Goal: Task Accomplishment & Management: Manage account settings

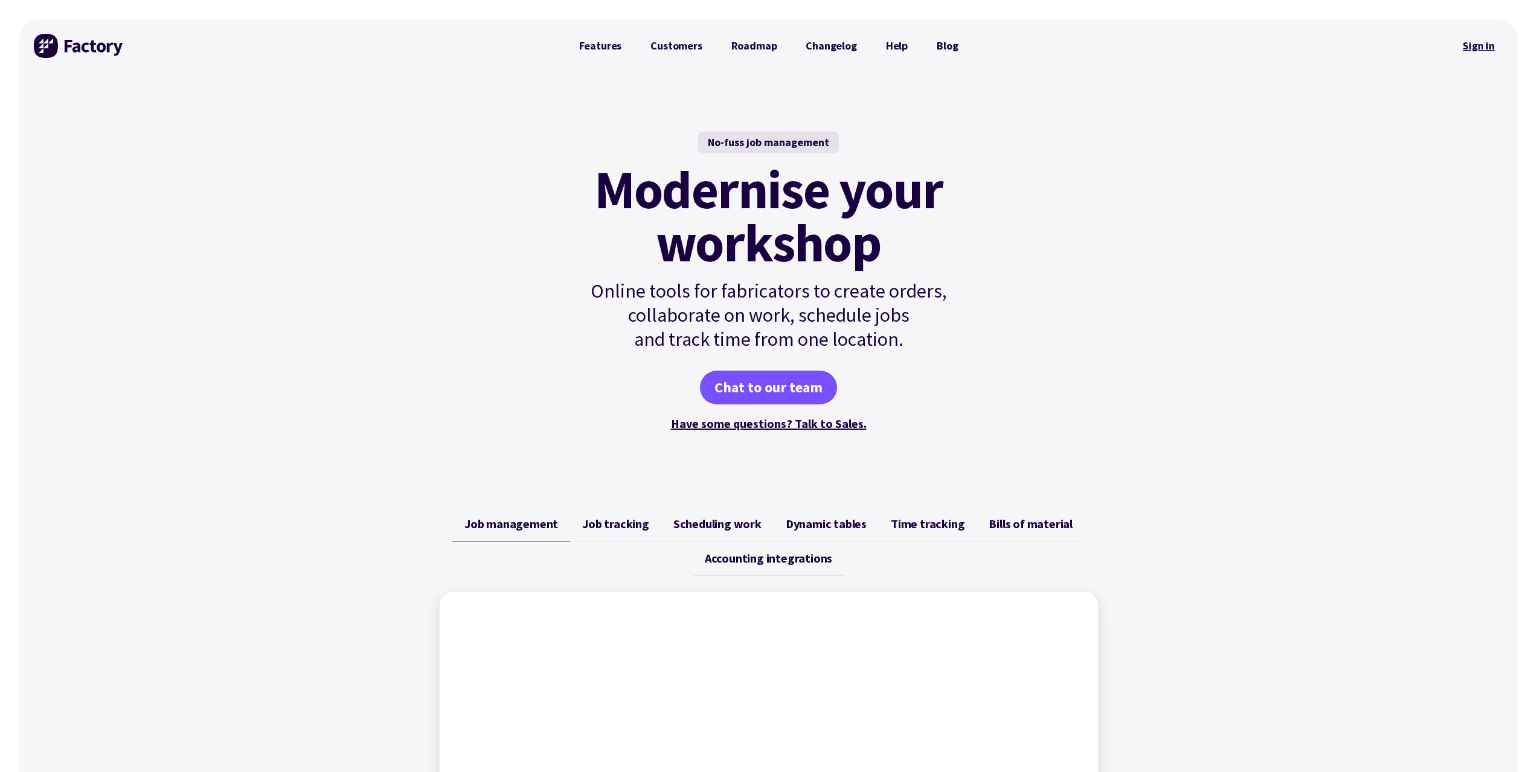
click at [1483, 40] on link "Sign in" at bounding box center [1478, 46] width 49 height 28
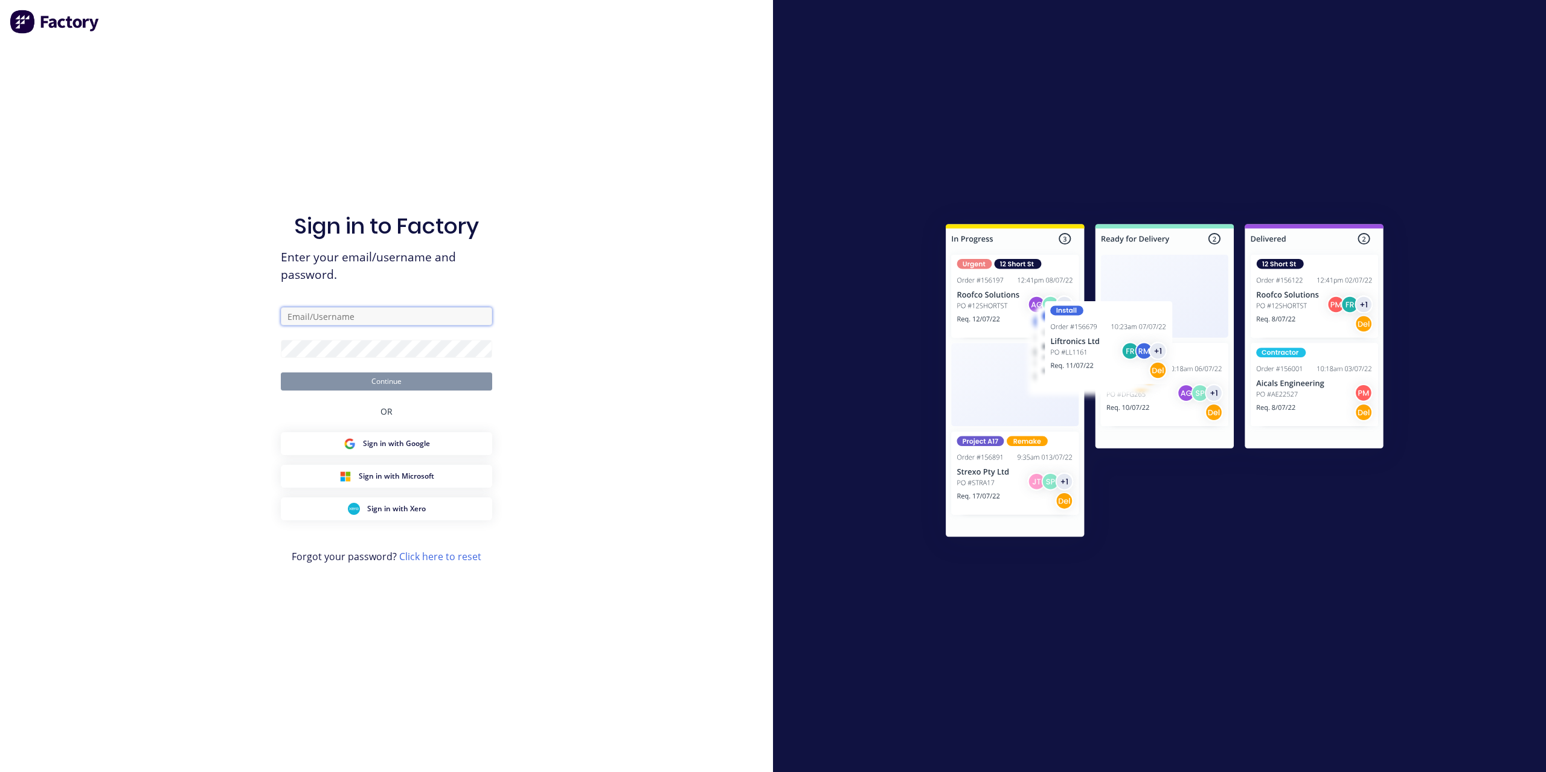
click at [377, 321] on input "text" at bounding box center [386, 316] width 211 height 18
click at [417, 318] on input "accounts@mksteelworks.com.au" at bounding box center [386, 316] width 211 height 18
click at [446, 323] on input "info@mksteelworks.com.au" at bounding box center [386, 316] width 211 height 18
type input "accounts@mksteelworks.com.au"
click at [545, 269] on div "Sign in to Factory Enter your email/username and password. accounts@mksteelwork…" at bounding box center [386, 386] width 773 height 772
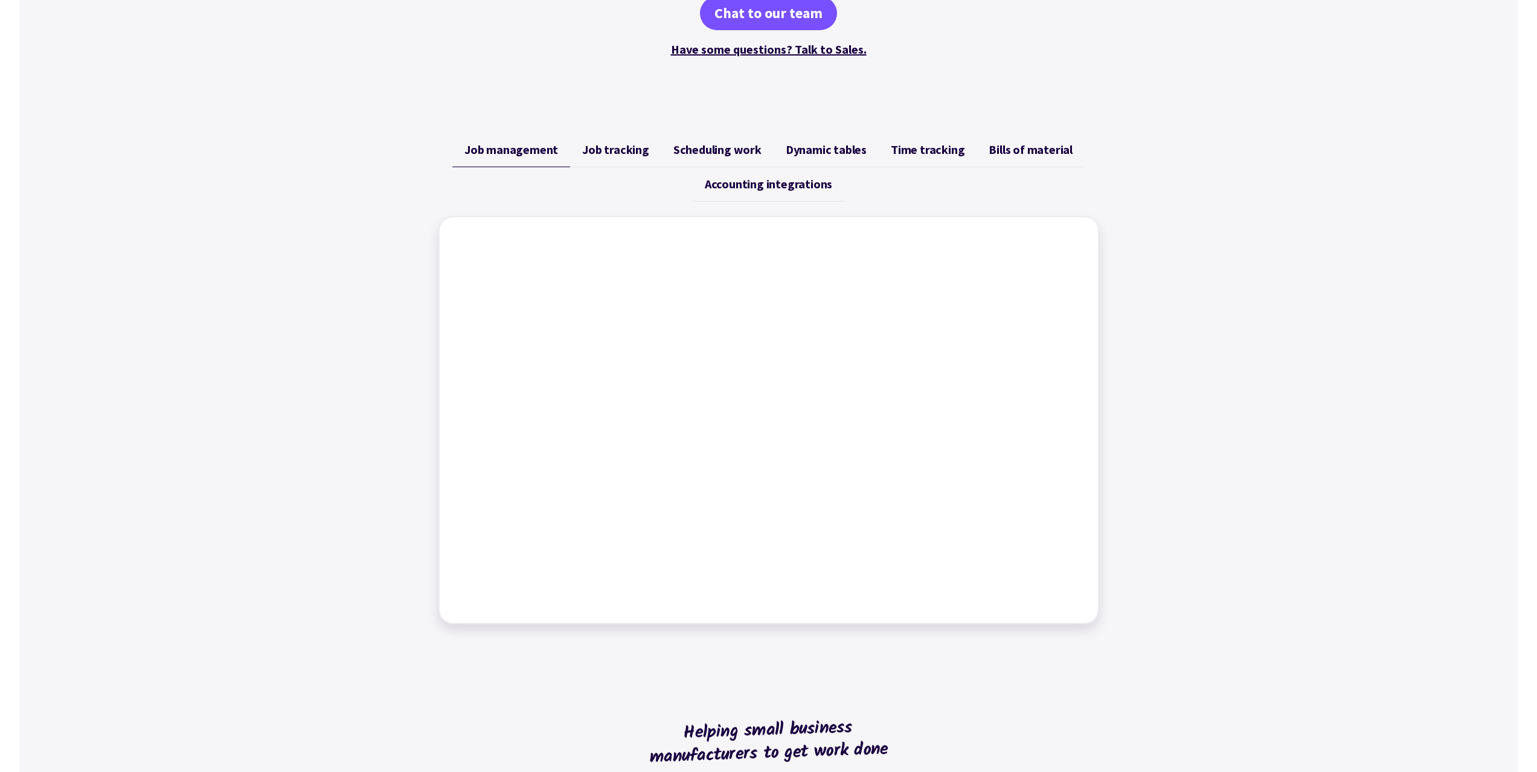
scroll to position [302, 0]
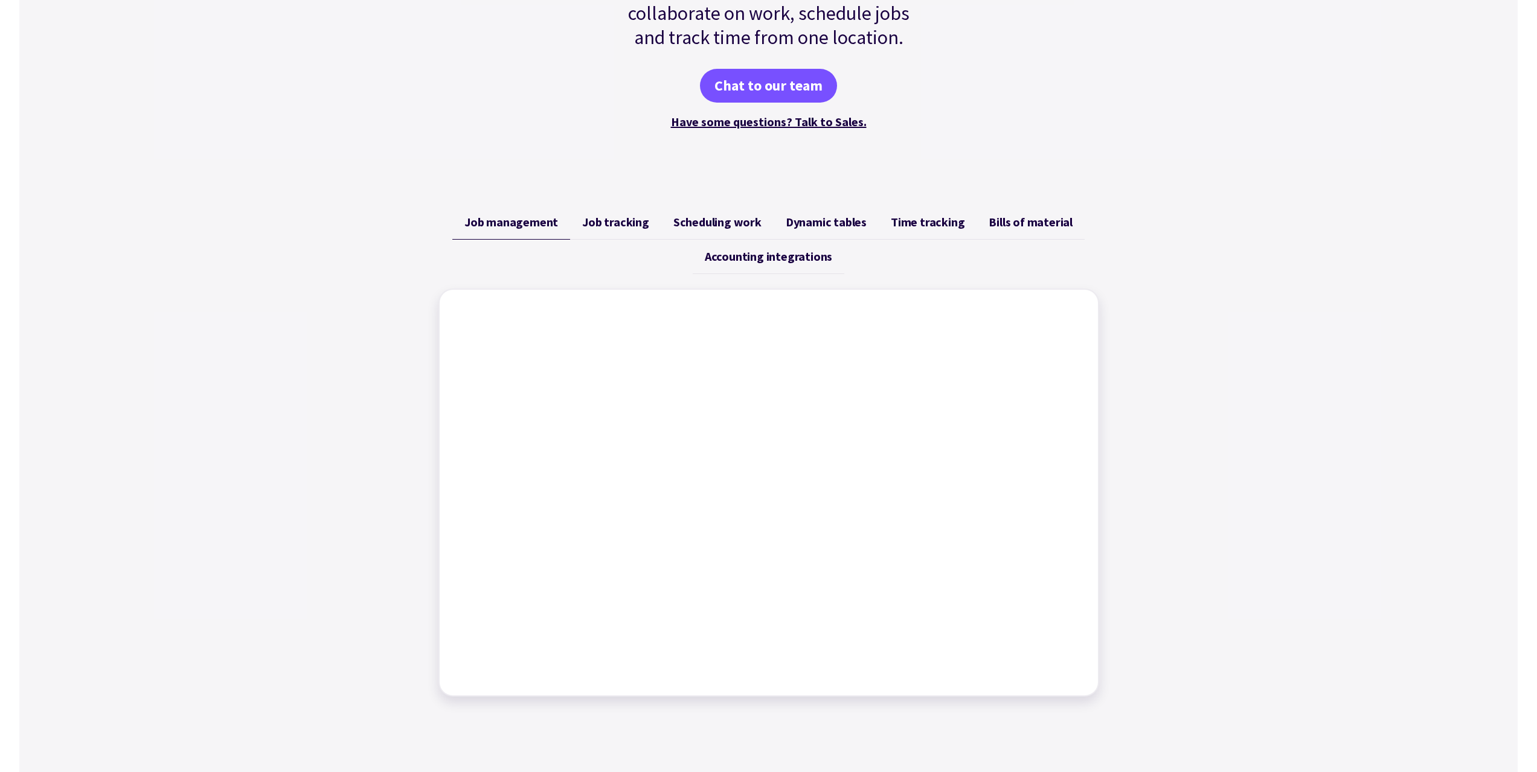
click at [1285, 251] on div "Job management Job tracking Scheduling work Dynamic tables Time tracking Bills …" at bounding box center [768, 451] width 1498 height 521
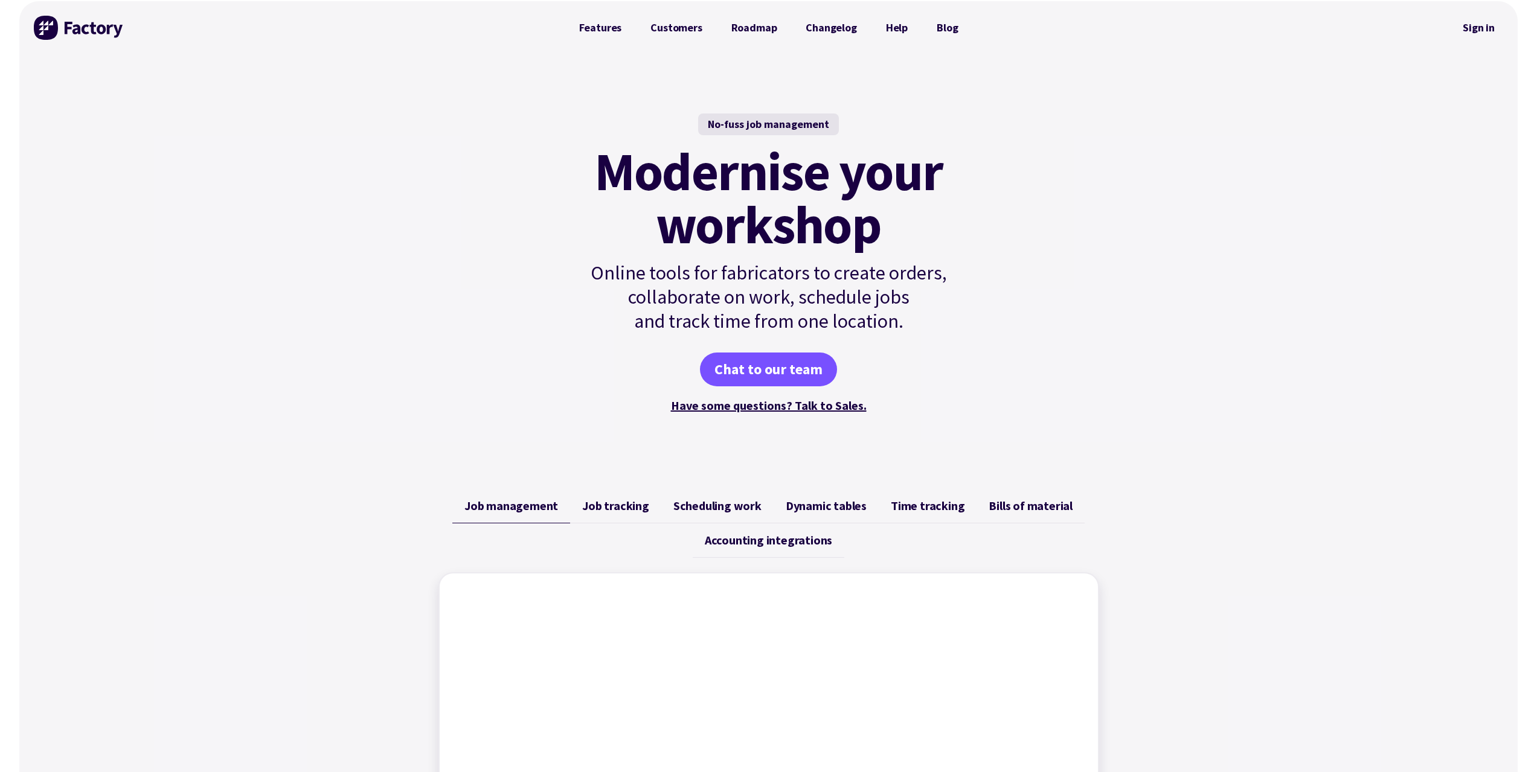
scroll to position [0, 0]
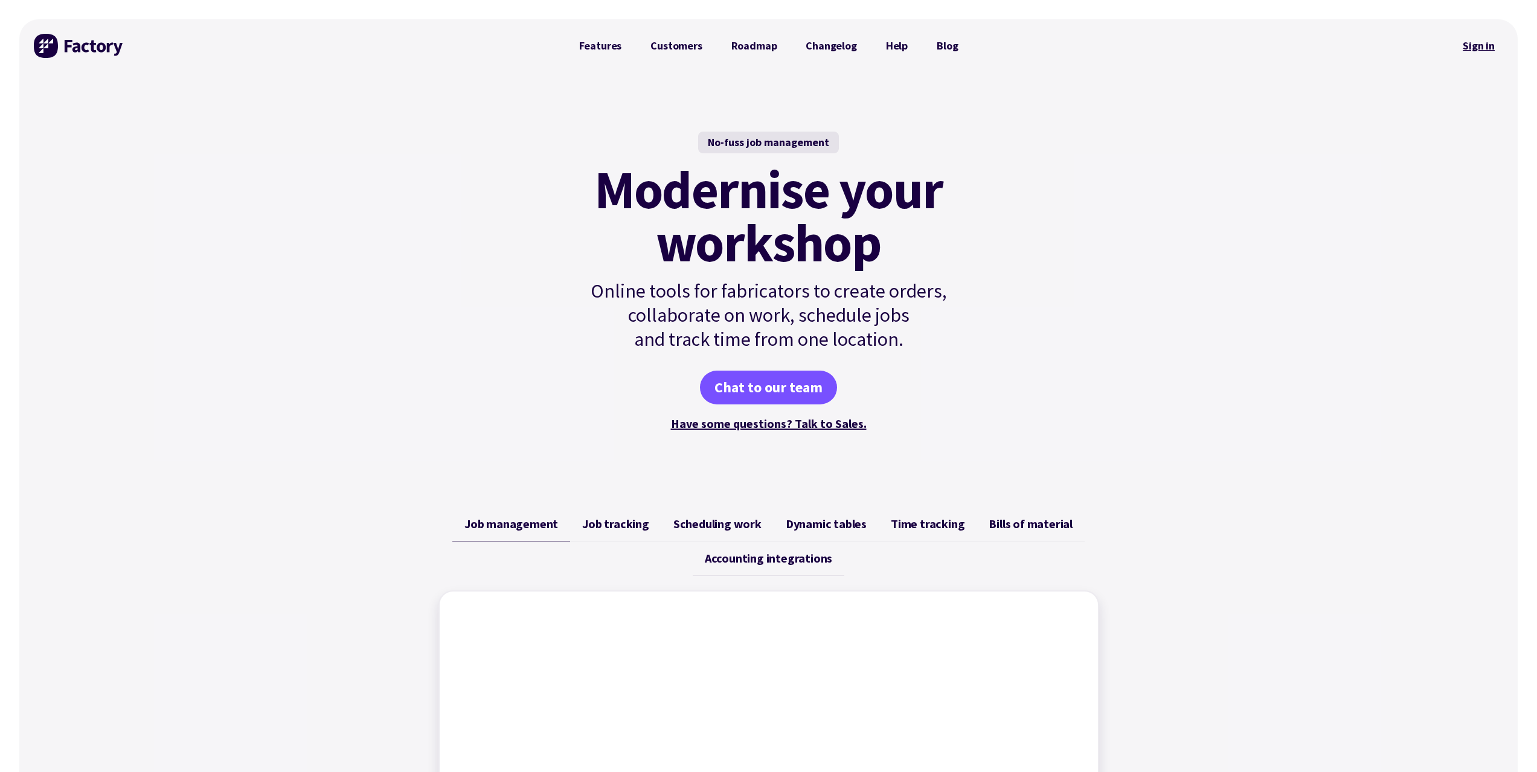
click at [1474, 45] on link "Sign in" at bounding box center [1478, 46] width 49 height 28
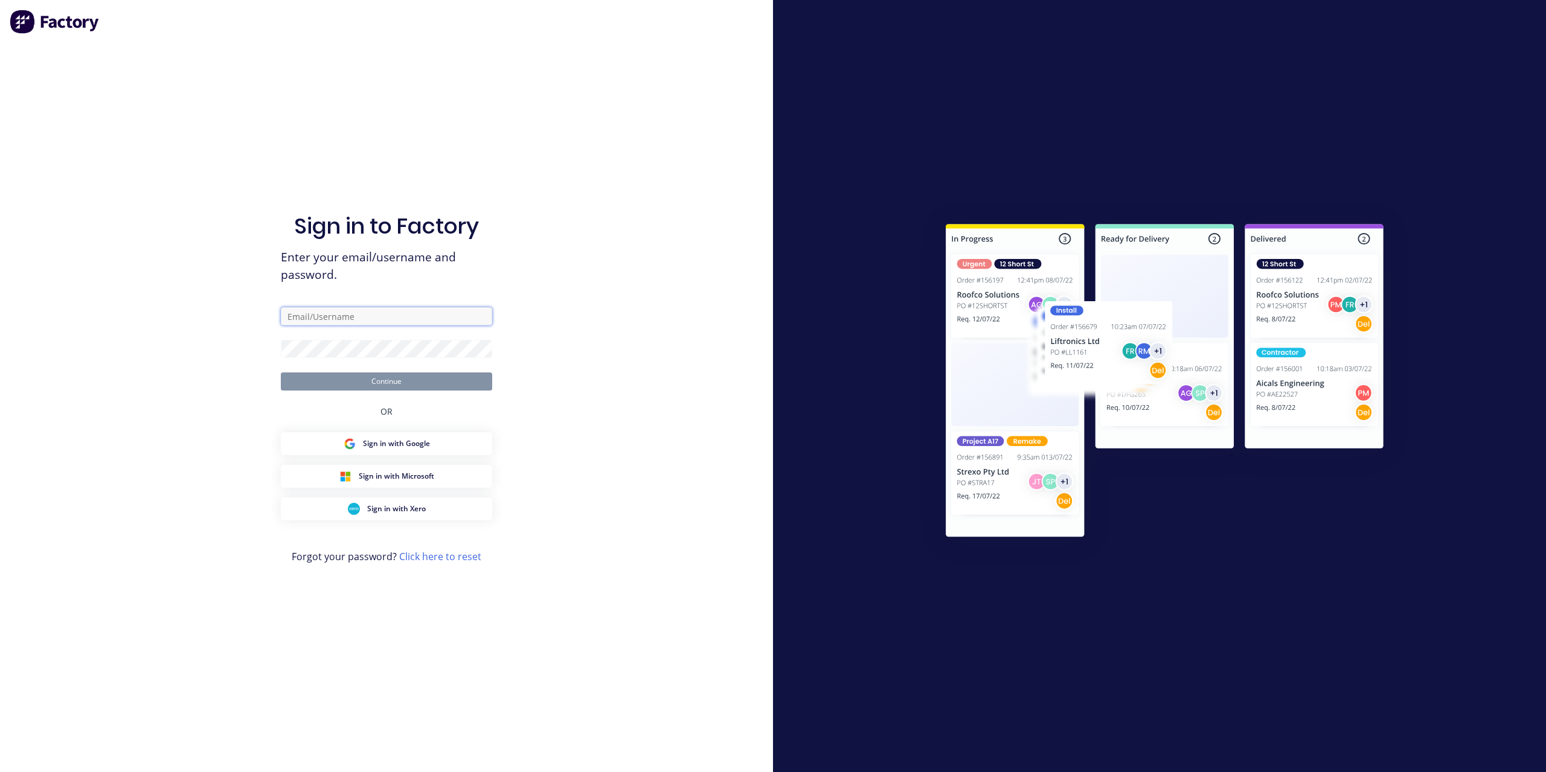
click at [365, 316] on input "text" at bounding box center [386, 316] width 211 height 18
click at [400, 320] on input "text" at bounding box center [386, 316] width 211 height 18
type input "j"
type input "Joean Peter"
click at [359, 376] on button "Continue" at bounding box center [386, 382] width 211 height 18
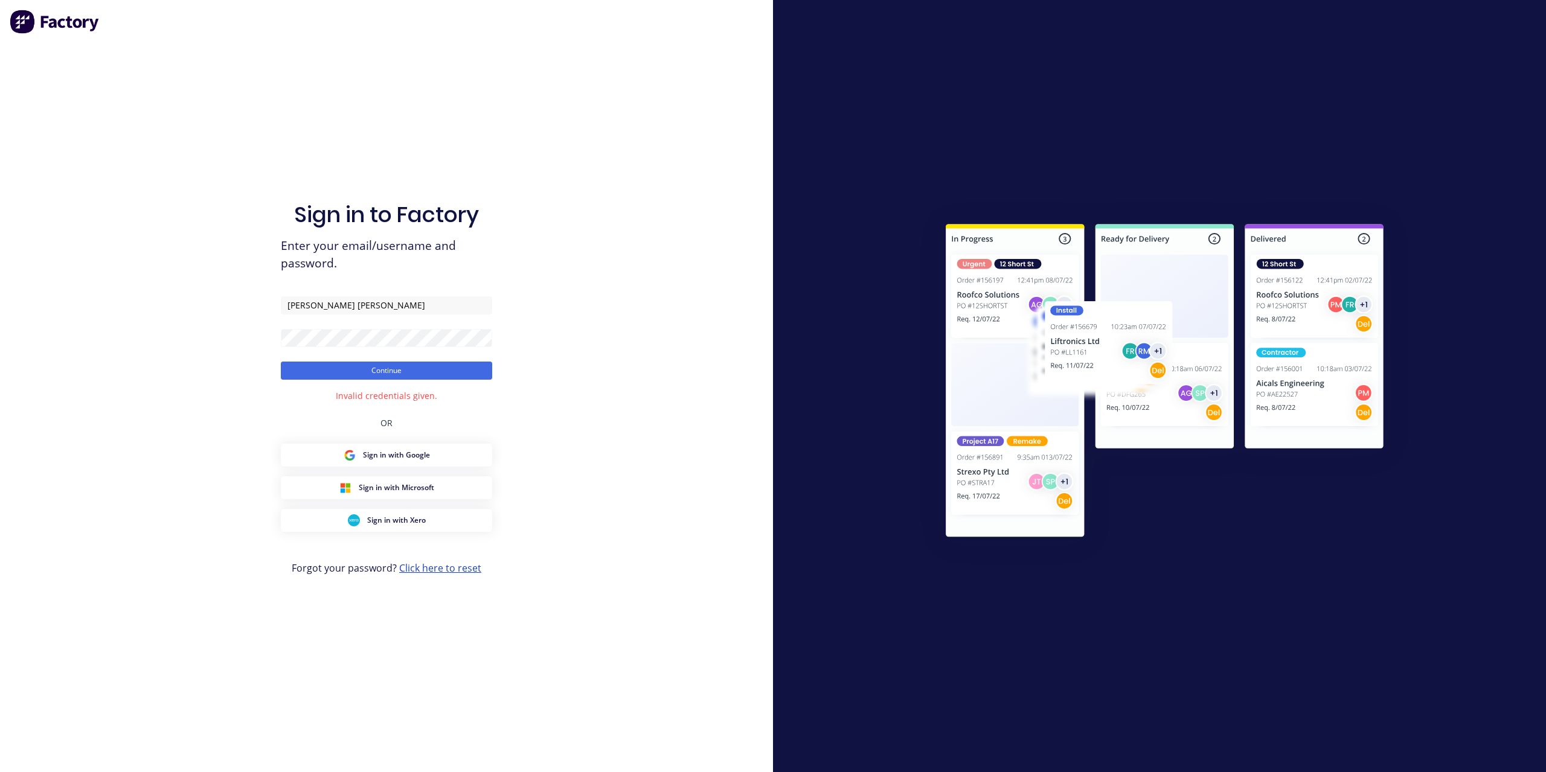
click at [447, 569] on link "Click here to reset" at bounding box center [440, 568] width 82 height 13
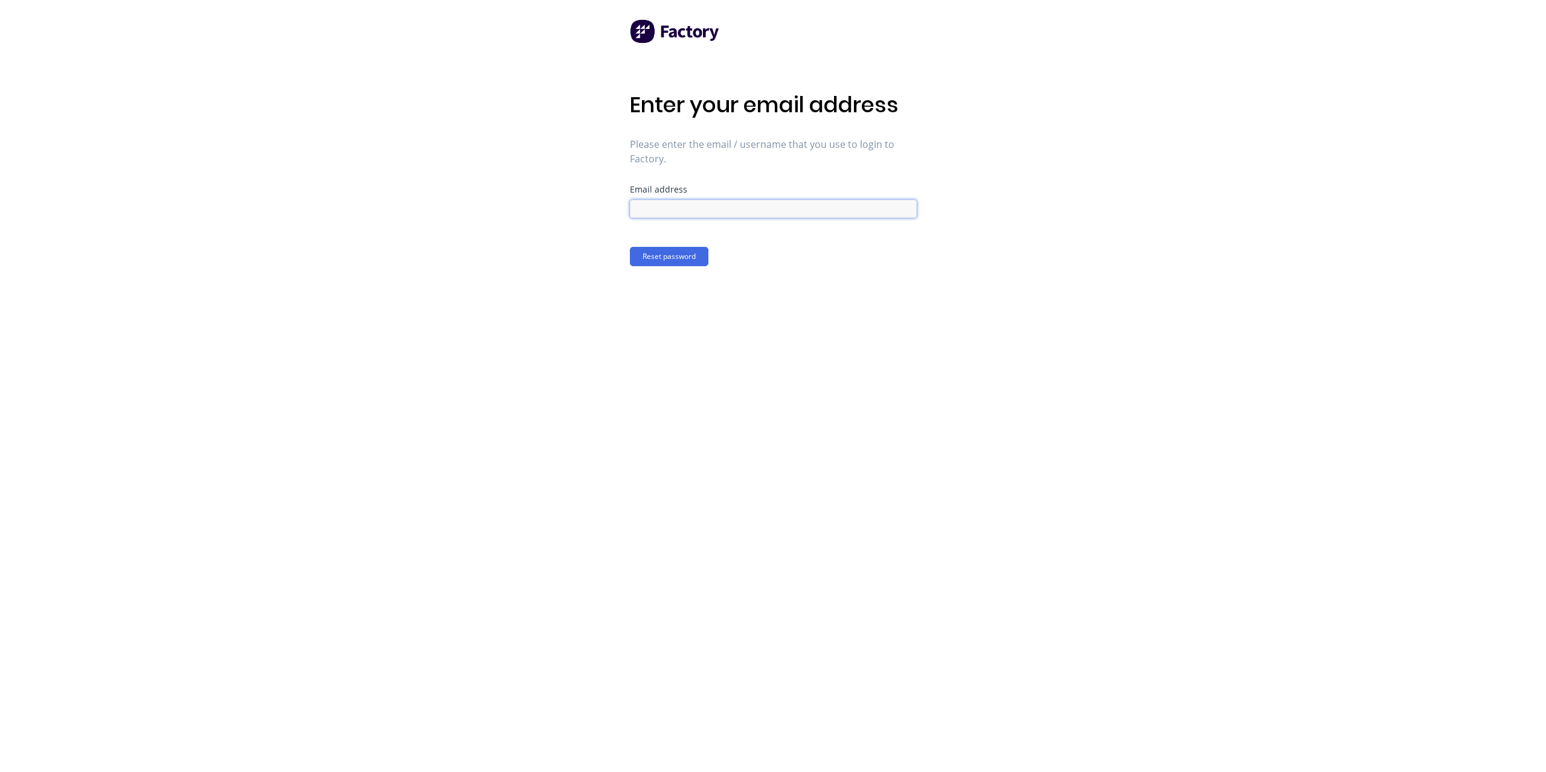
click at [713, 211] on input at bounding box center [773, 209] width 287 height 18
type input "accounts@mksteelworks.com.au"
click at [670, 262] on button "Reset password" at bounding box center [669, 256] width 79 height 19
drag, startPoint x: 783, startPoint y: 210, endPoint x: 826, endPoint y: 196, distance: 44.5
click at [591, 196] on div "Enter your email address Please enter the email / username that you use to logi…" at bounding box center [773, 386] width 1546 height 772
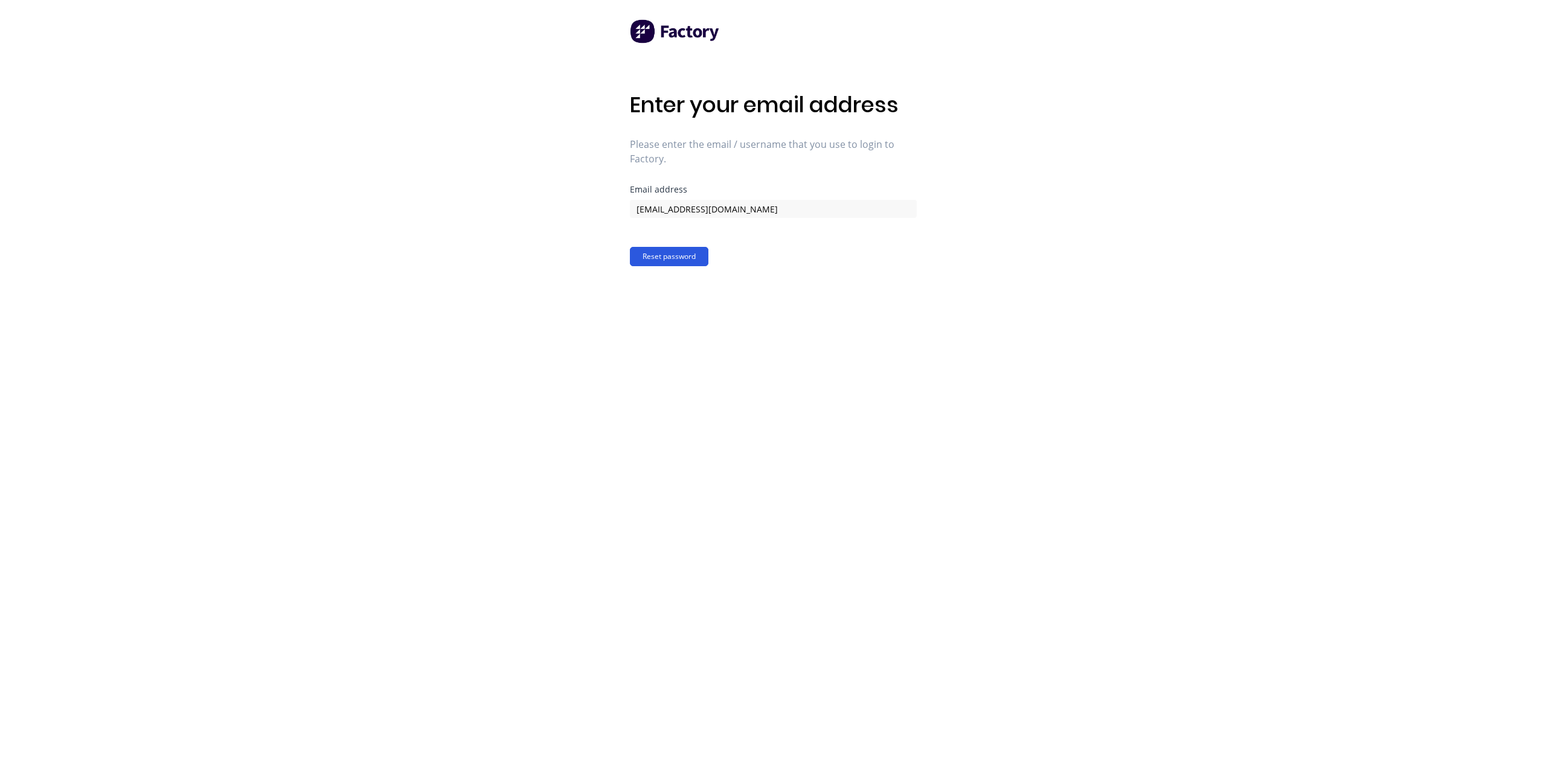
click at [678, 261] on button "Reset password" at bounding box center [669, 256] width 79 height 19
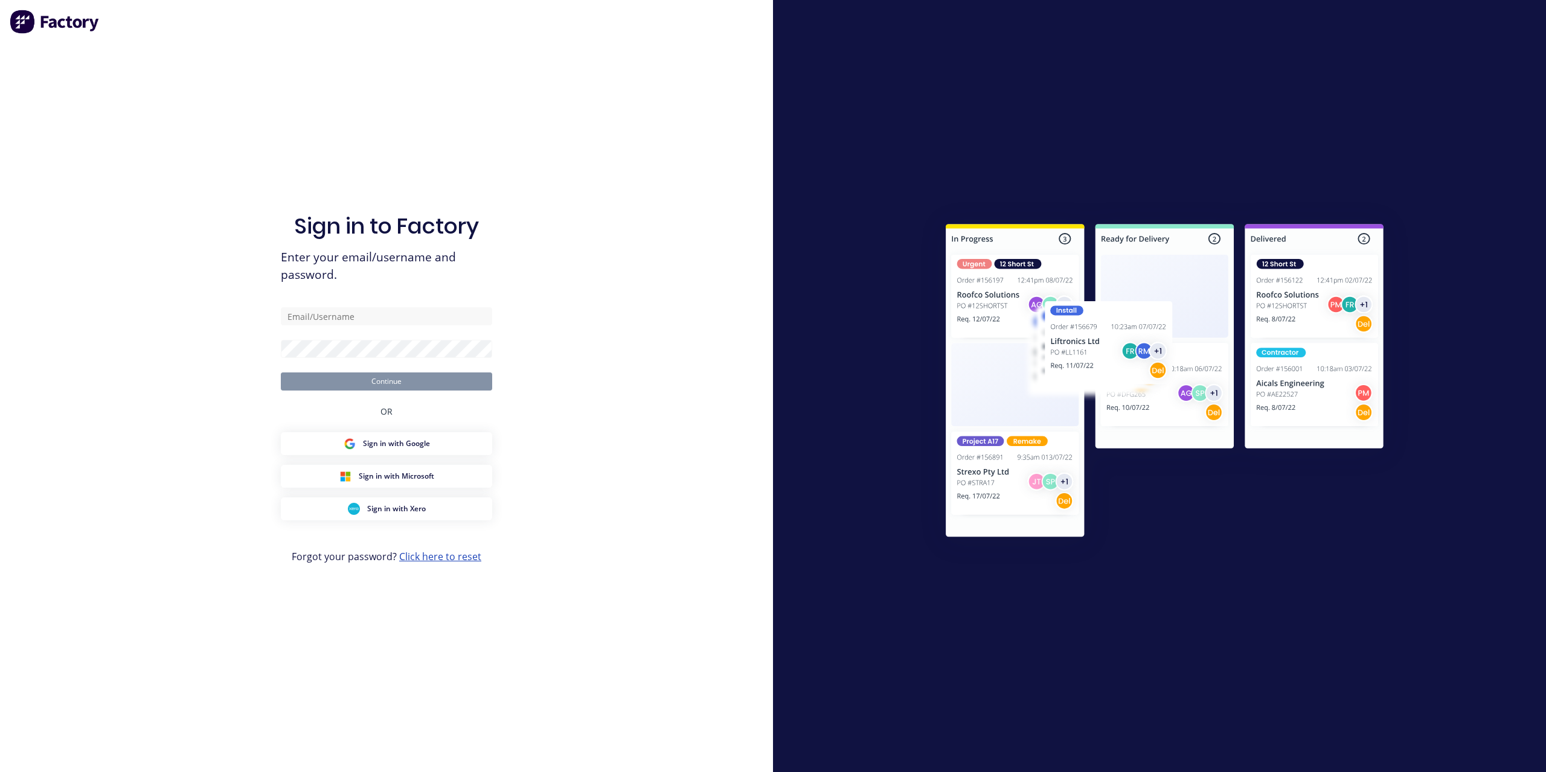
click at [455, 560] on link "Click here to reset" at bounding box center [440, 556] width 82 height 13
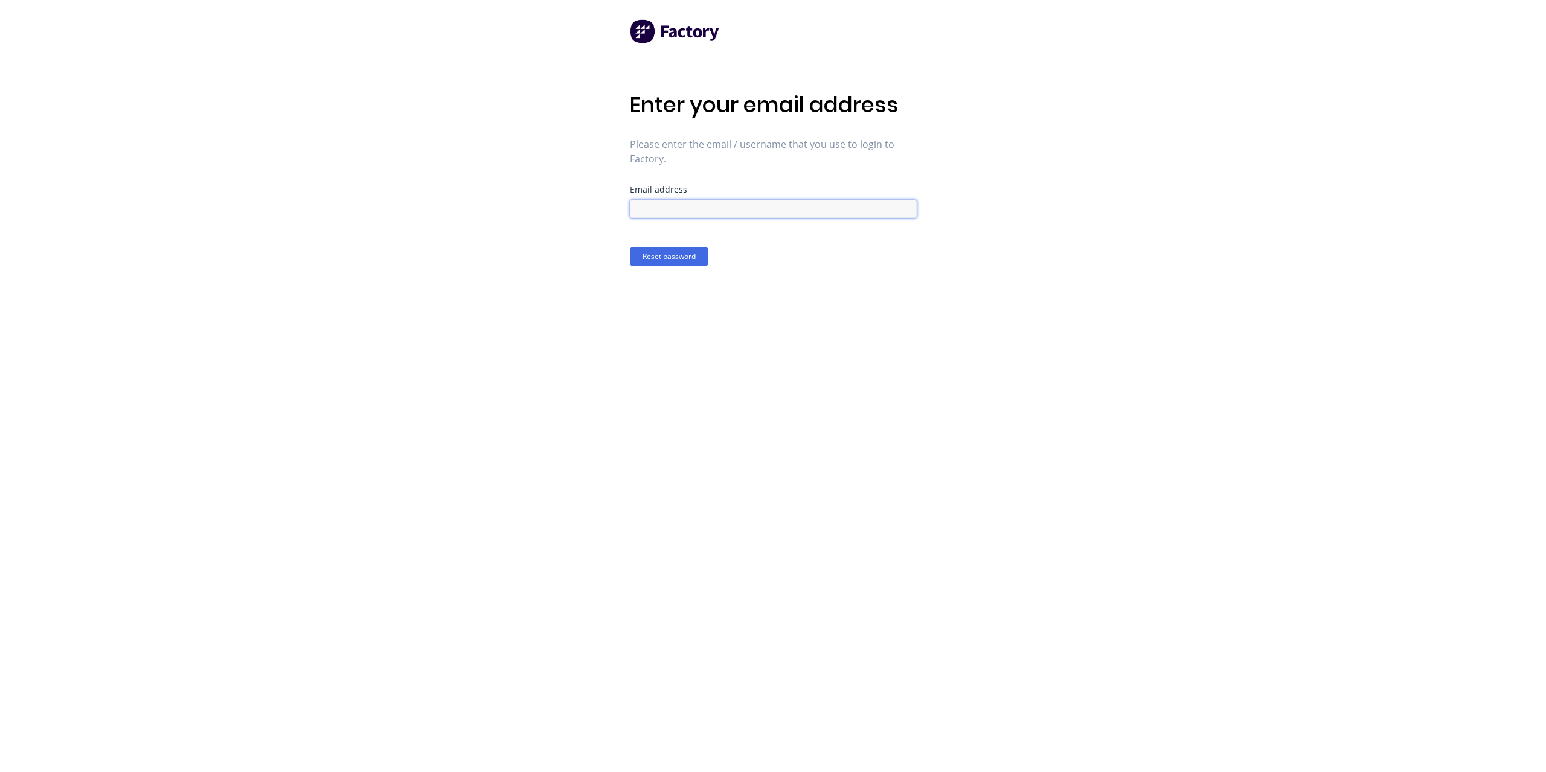
click at [708, 208] on input at bounding box center [773, 209] width 287 height 18
type input "accounts@mksteelworks.com.au"
click at [673, 261] on button "Reset password" at bounding box center [669, 256] width 79 height 19
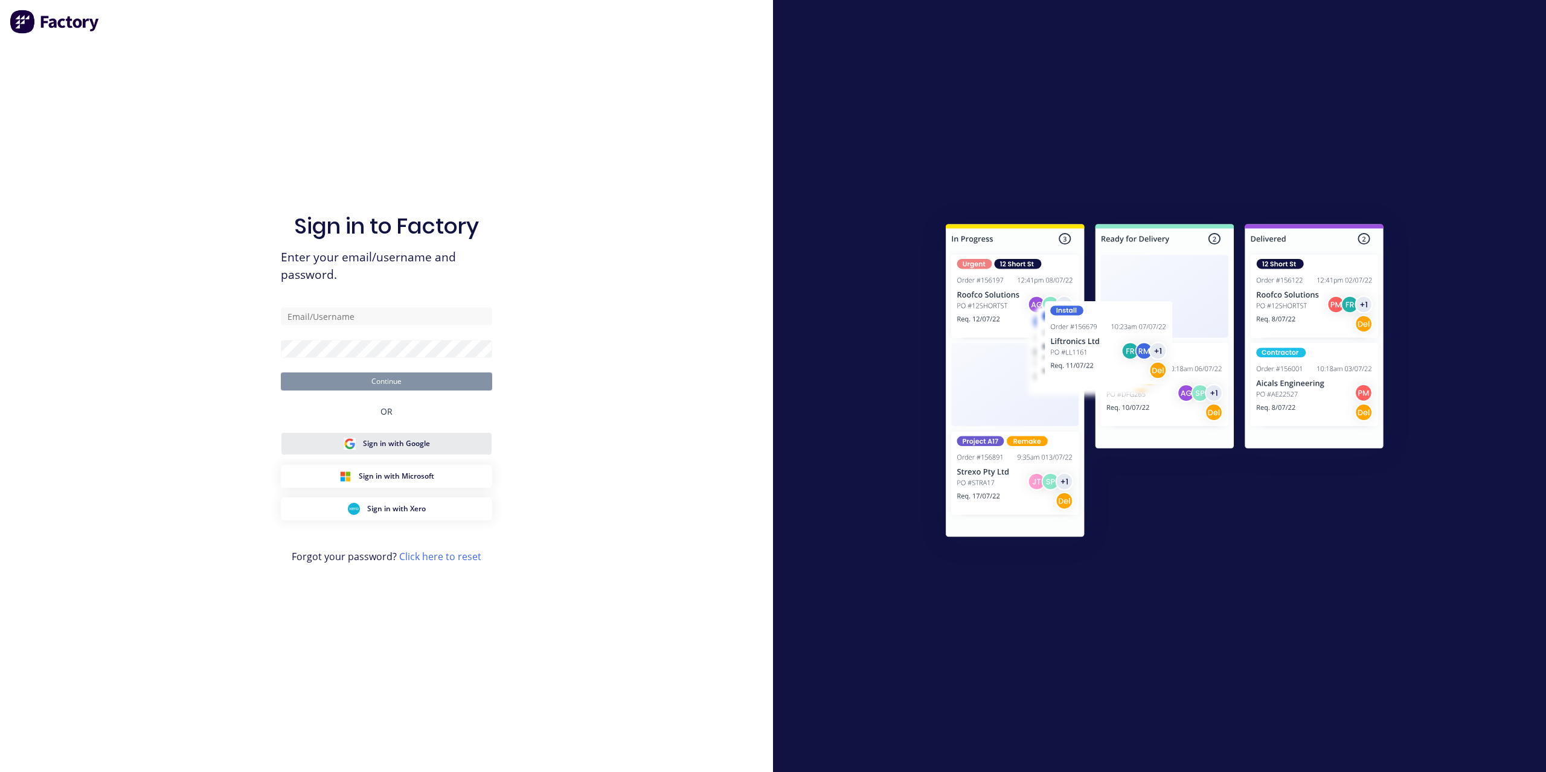
click at [407, 448] on span "Sign in with Google" at bounding box center [396, 443] width 67 height 11
click at [313, 314] on input "text" at bounding box center [386, 316] width 211 height 18
type input "joean Peter"
click at [437, 560] on link "Click here to reset" at bounding box center [440, 556] width 82 height 13
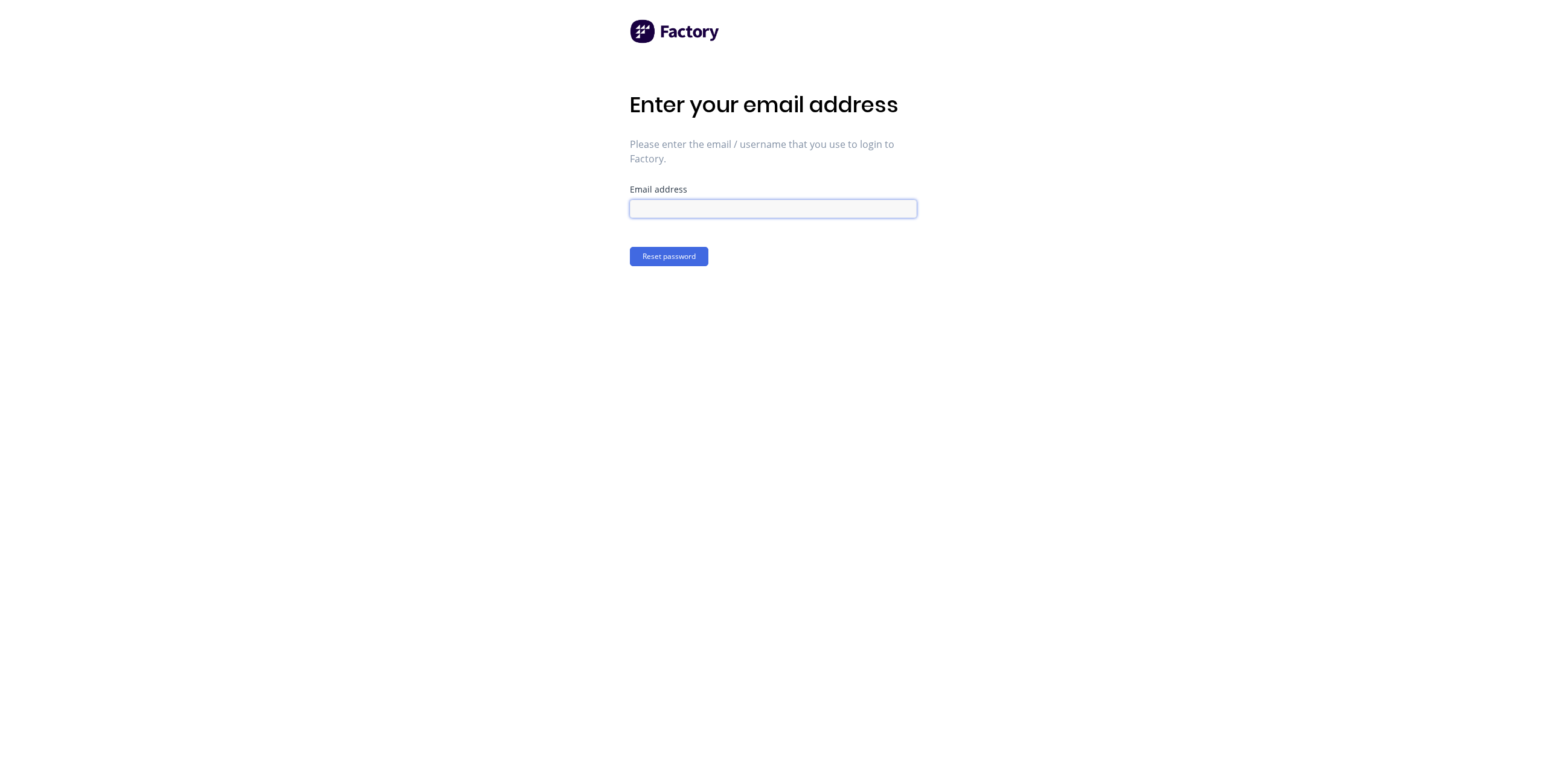
click at [659, 208] on input at bounding box center [773, 209] width 287 height 18
click at [682, 257] on button "Reset password" at bounding box center [669, 256] width 79 height 19
drag, startPoint x: 697, startPoint y: 215, endPoint x: 595, endPoint y: 228, distance: 102.3
click at [595, 228] on div "Enter your email address Please enter the email / username that you use to logi…" at bounding box center [773, 386] width 1546 height 772
type input "accounts@mksteelworks.com.au"
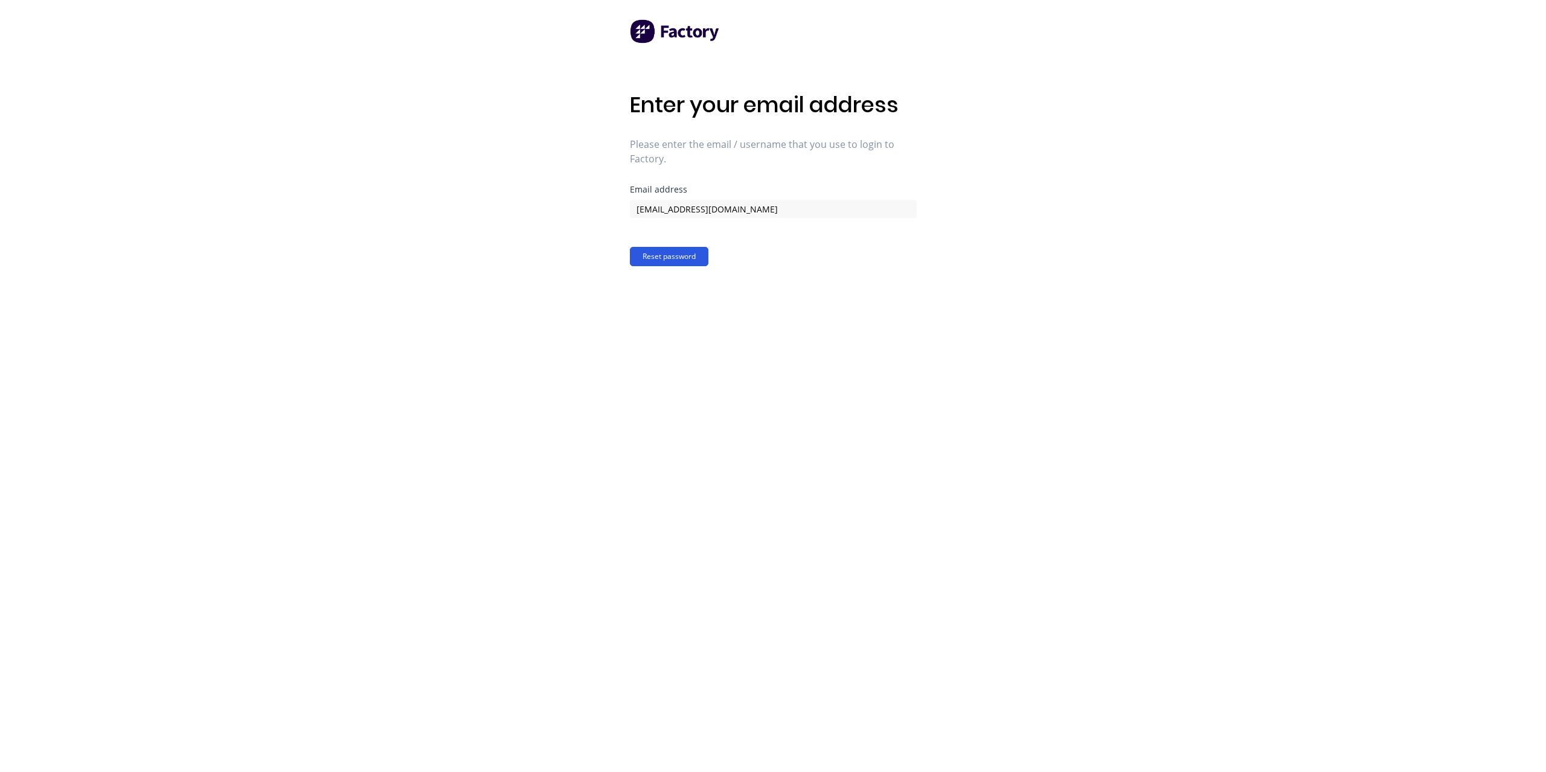
click at [663, 255] on button "Reset password" at bounding box center [669, 256] width 79 height 19
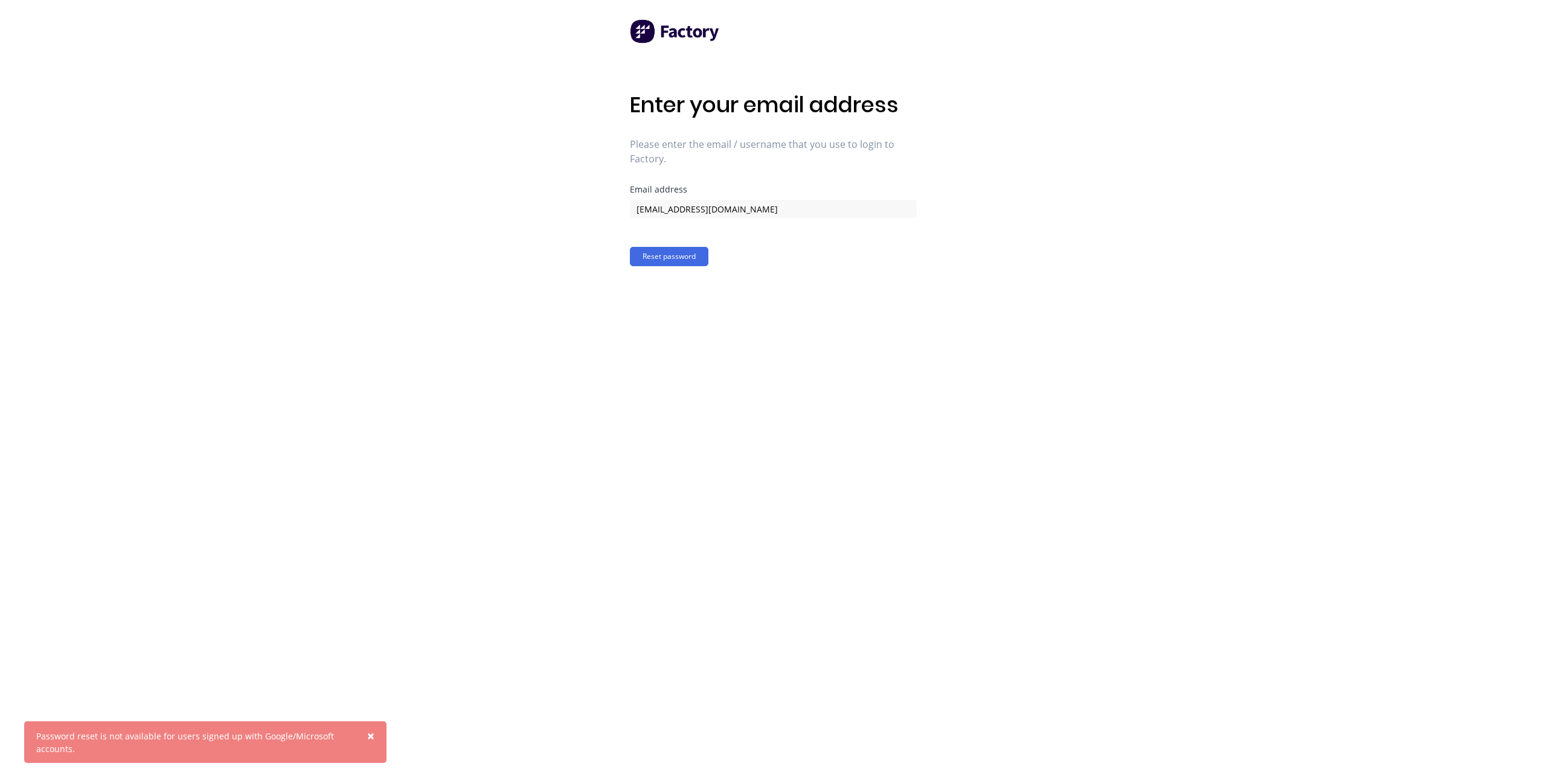
click at [367, 736] on button "×" at bounding box center [370, 736] width 31 height 29
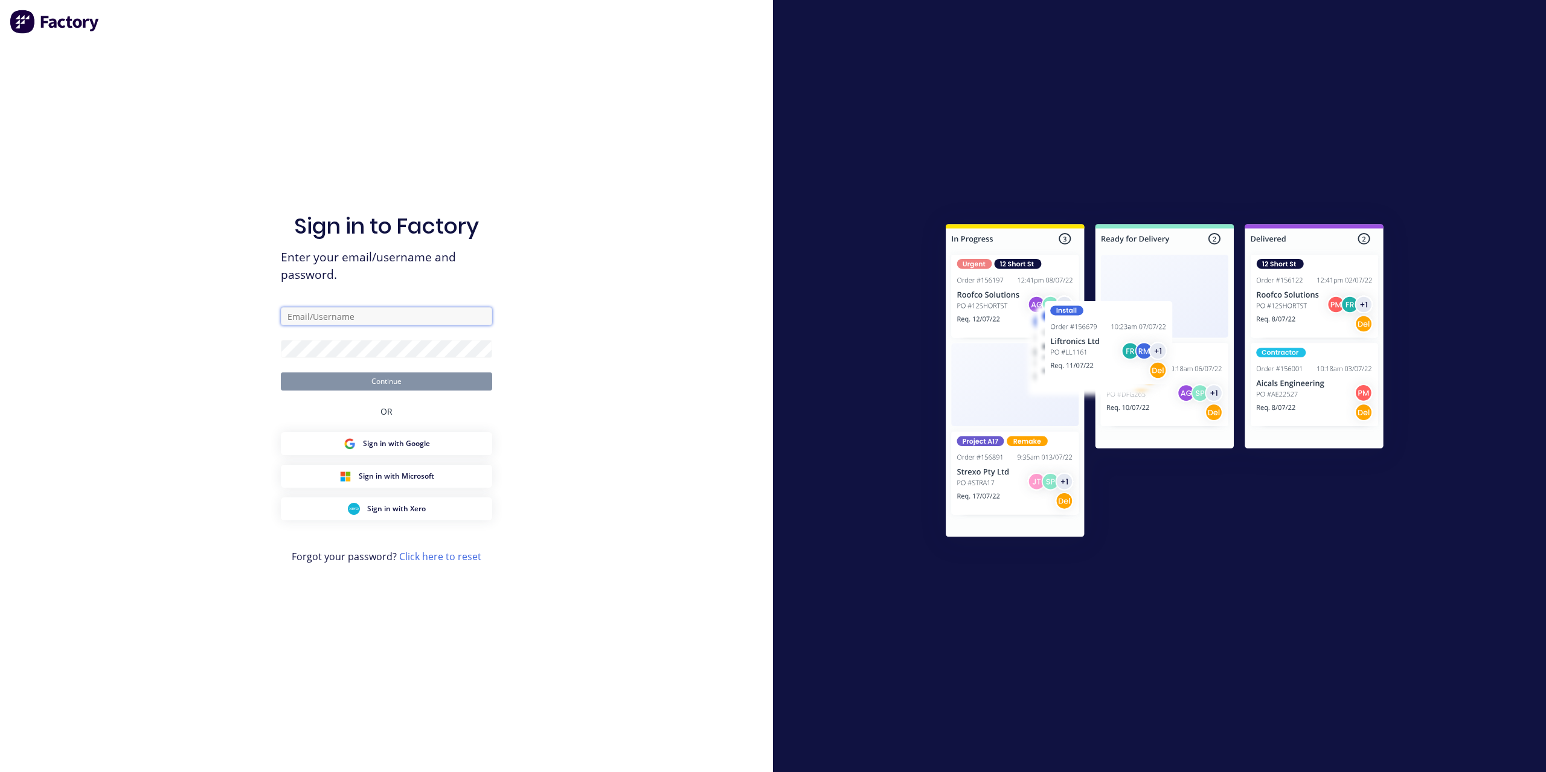
click at [364, 325] on input "text" at bounding box center [386, 316] width 211 height 18
type input "joean peter"
click at [449, 553] on link "Click here to reset" at bounding box center [440, 556] width 82 height 13
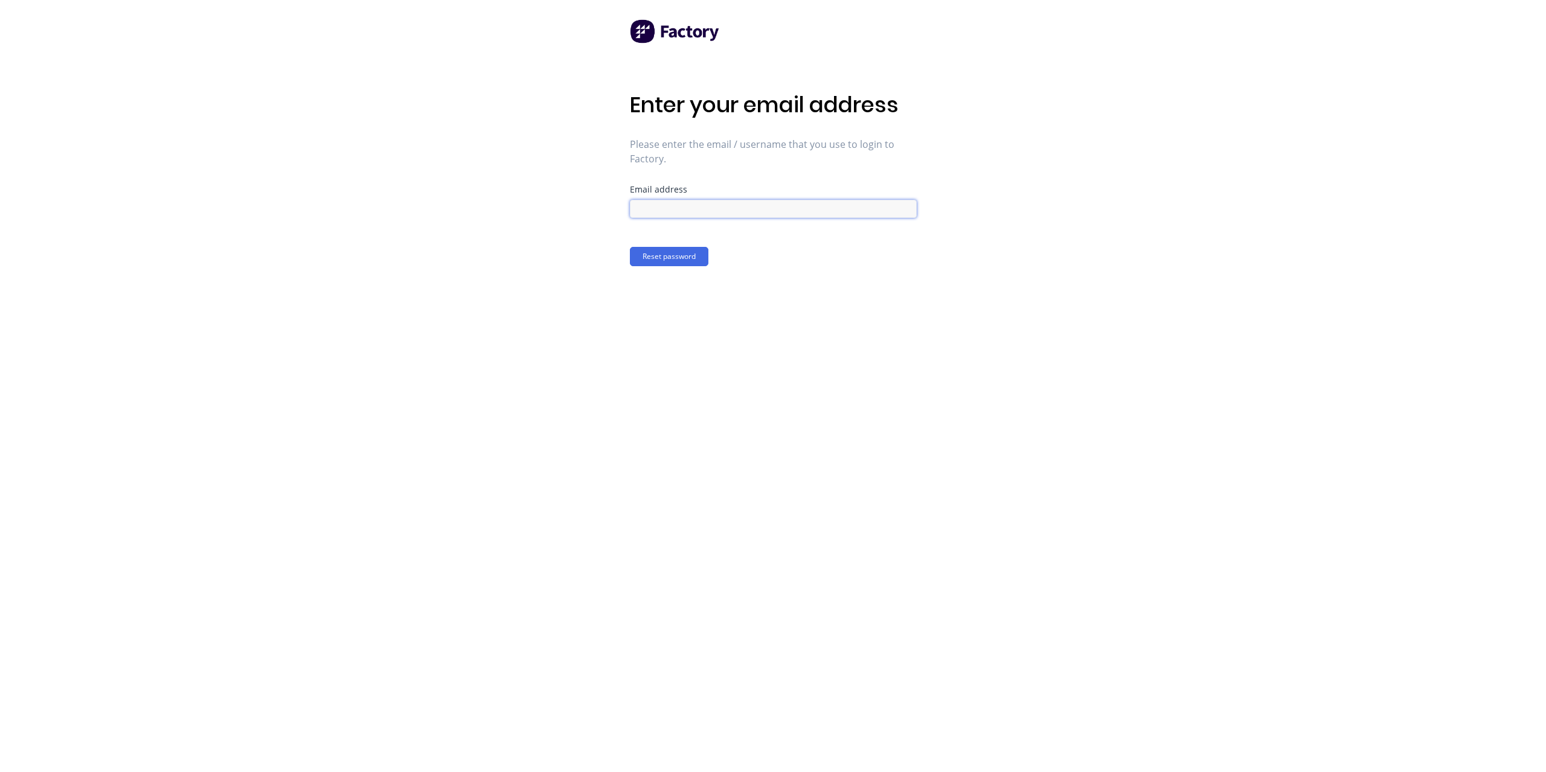
click at [696, 210] on input at bounding box center [773, 209] width 287 height 18
type input "info@mksteelworks.com.au"
click at [656, 253] on button "Reset password" at bounding box center [669, 256] width 79 height 19
drag, startPoint x: 572, startPoint y: 244, endPoint x: 545, endPoint y: 178, distance: 71.6
click at [571, 243] on div "Password reset sent If an account exists for this email address, we'll send you…" at bounding box center [773, 386] width 1546 height 772
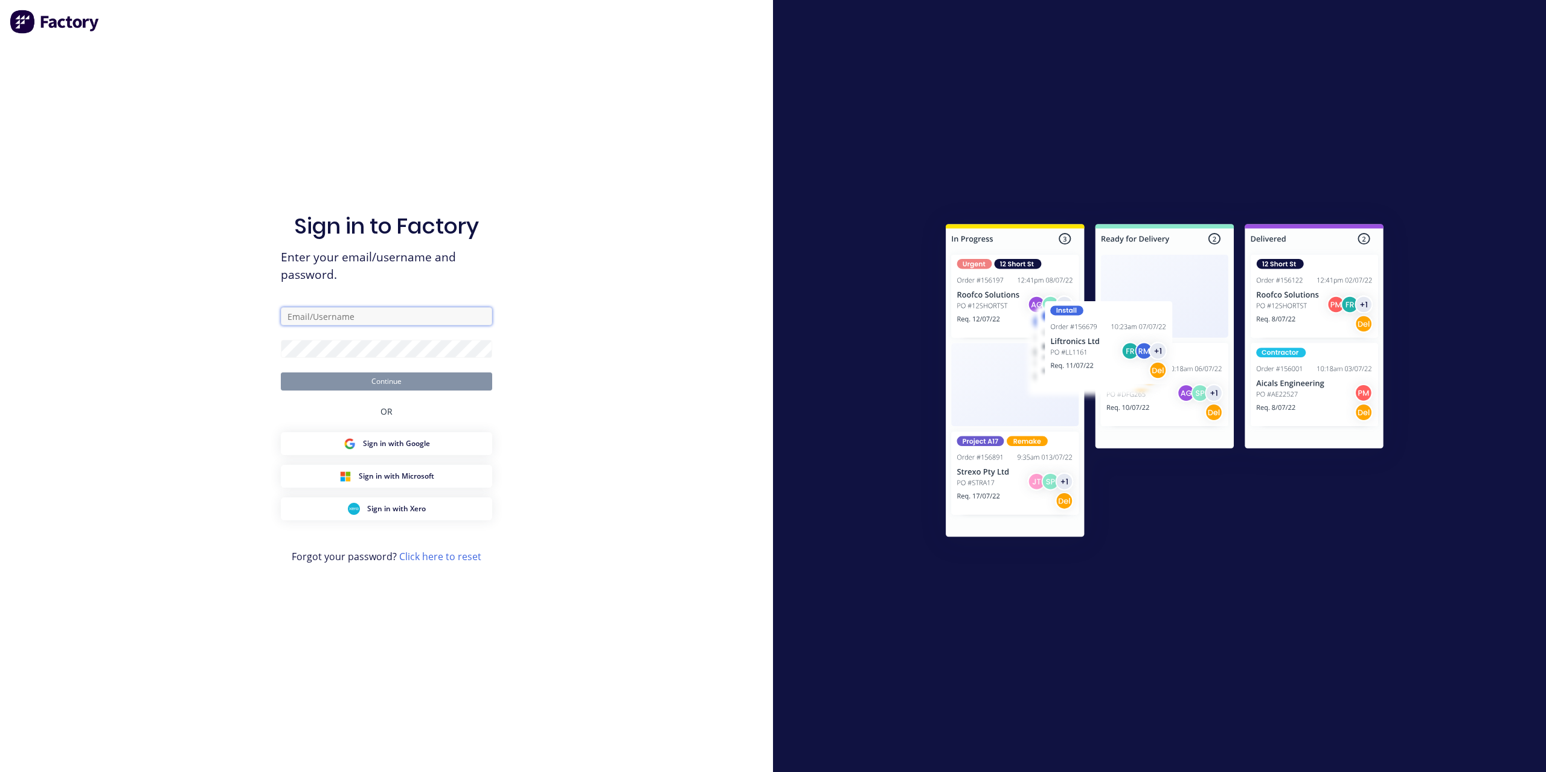
click at [338, 317] on input "text" at bounding box center [386, 316] width 211 height 18
type input "info@mksteelworks.com.au"
click at [390, 382] on button "Continue" at bounding box center [386, 382] width 211 height 18
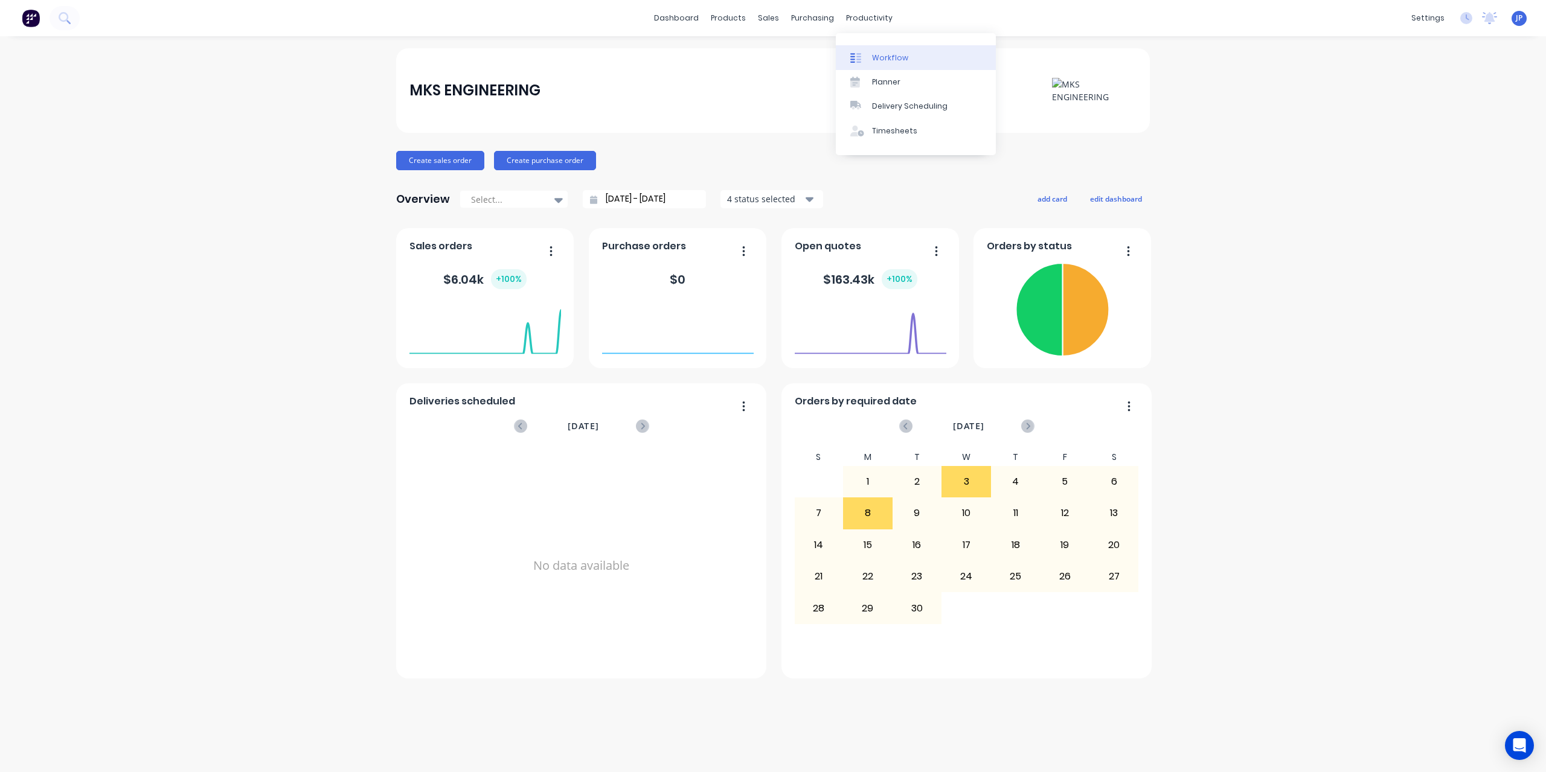
click at [891, 57] on div "Workflow" at bounding box center [890, 58] width 36 height 11
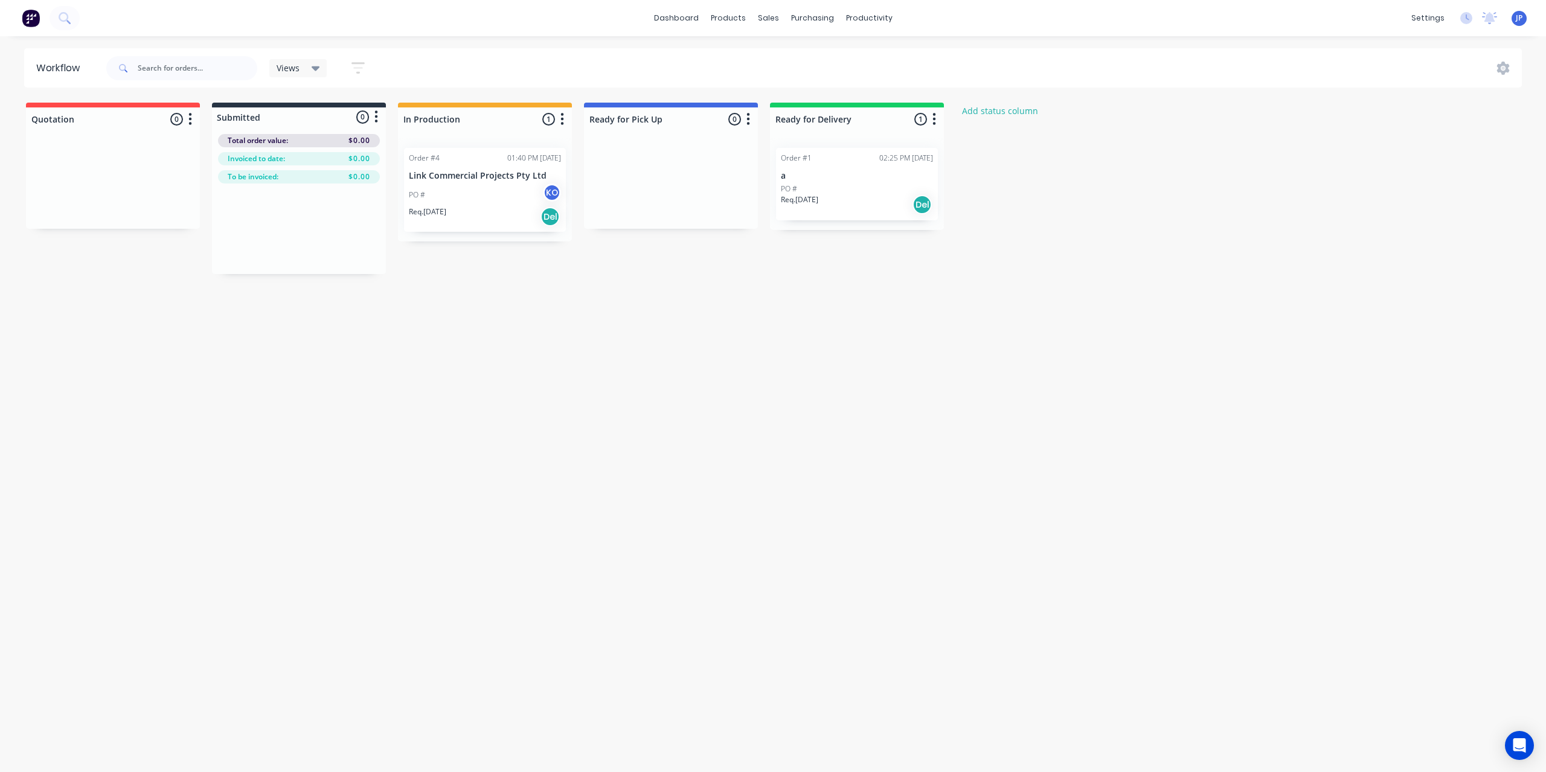
click at [451, 194] on div "PO # KO" at bounding box center [485, 195] width 152 height 23
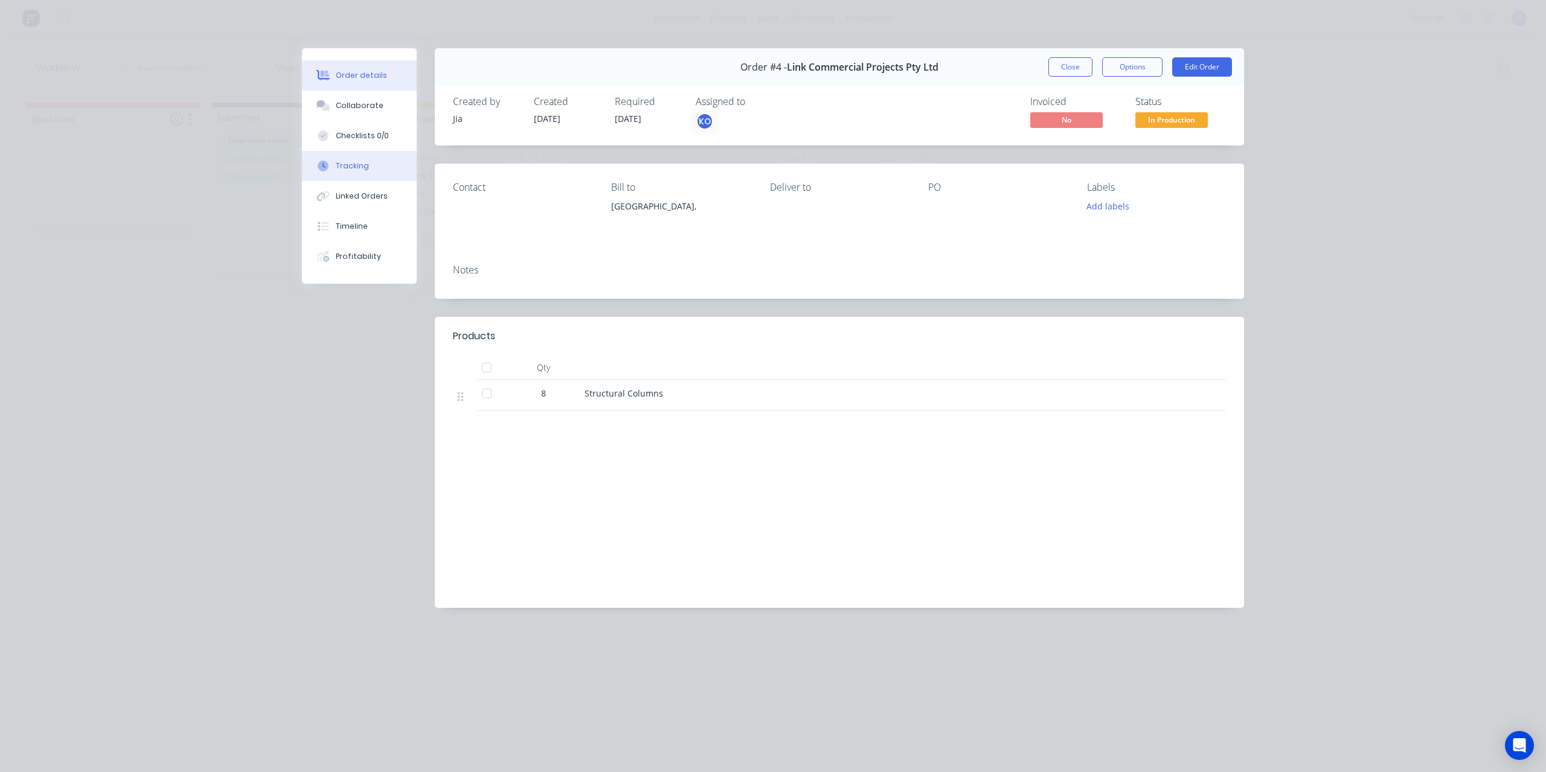
click at [364, 164] on div "Tracking" at bounding box center [352, 166] width 33 height 11
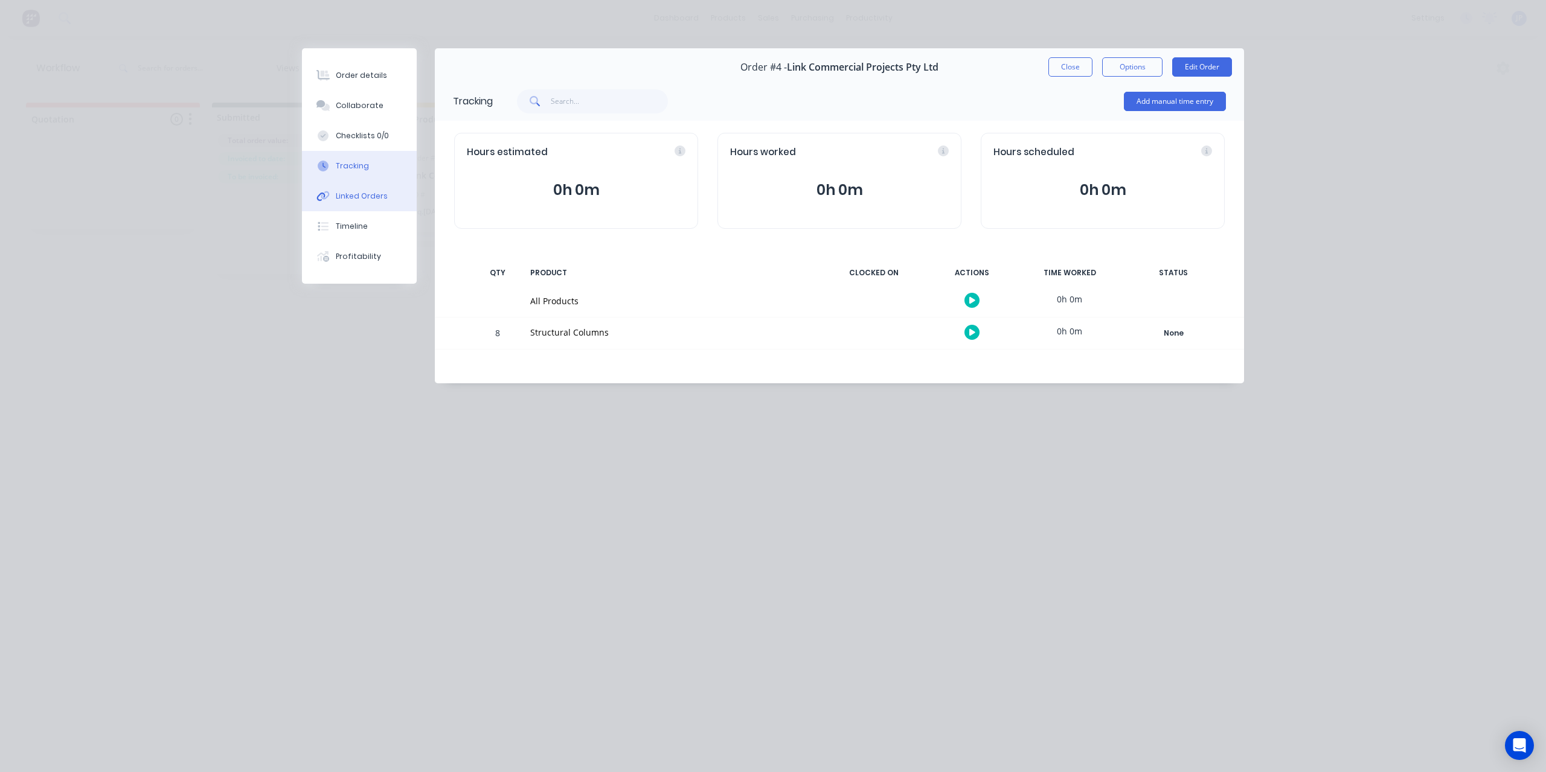
click at [362, 204] on button "Linked Orders" at bounding box center [359, 196] width 115 height 30
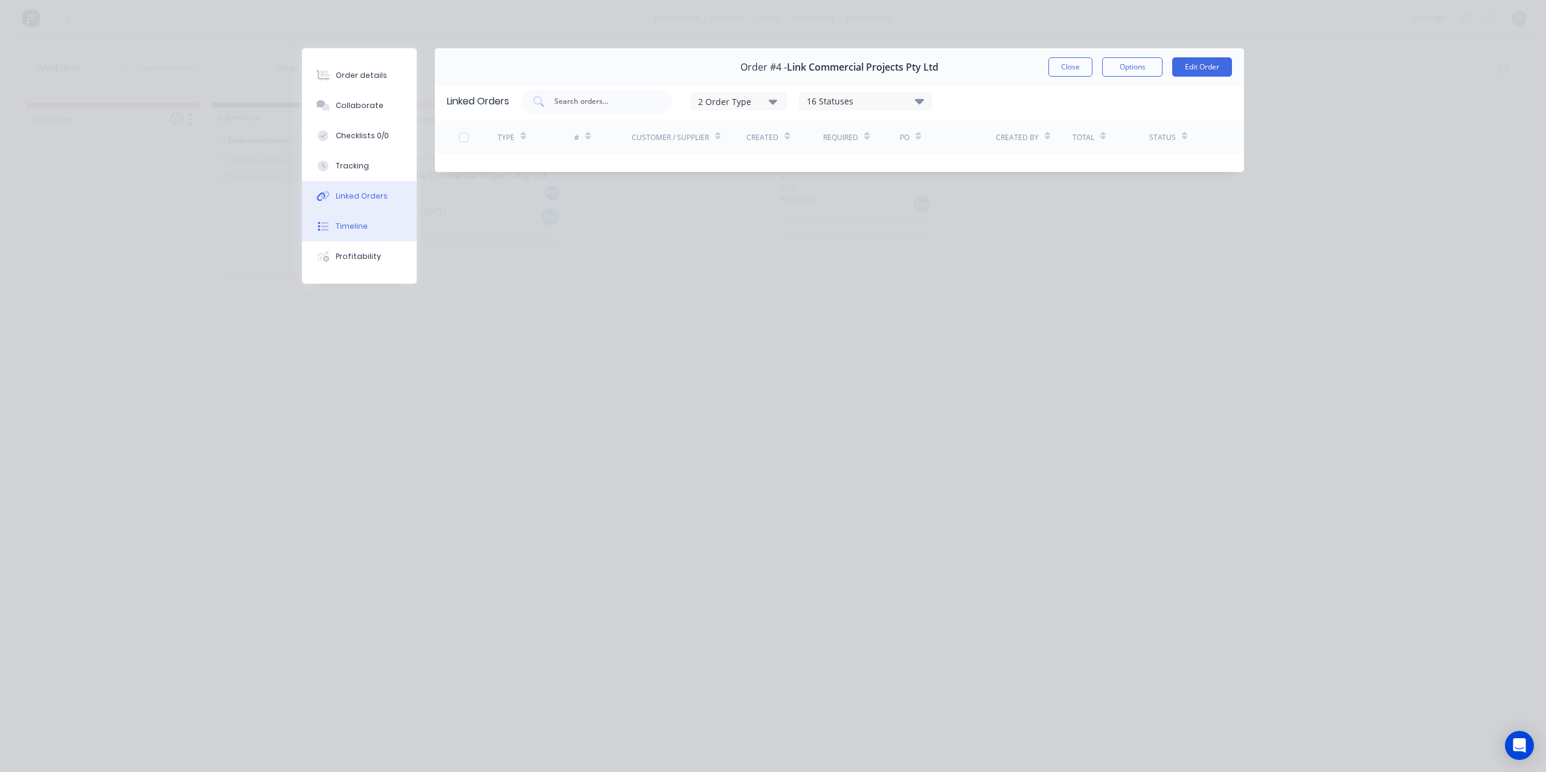
click at [362, 221] on div "Timeline" at bounding box center [352, 226] width 32 height 11
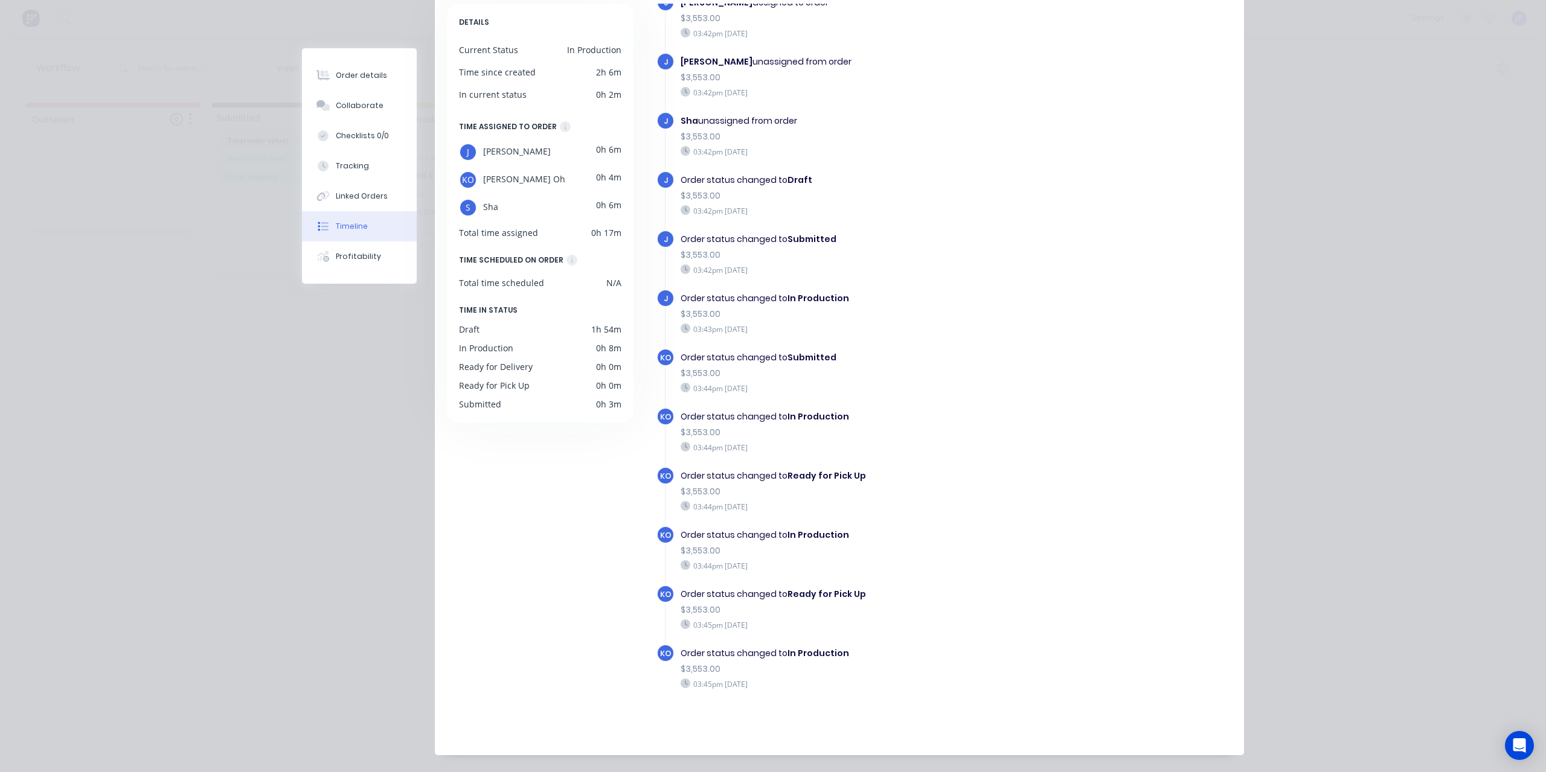
scroll to position [150, 0]
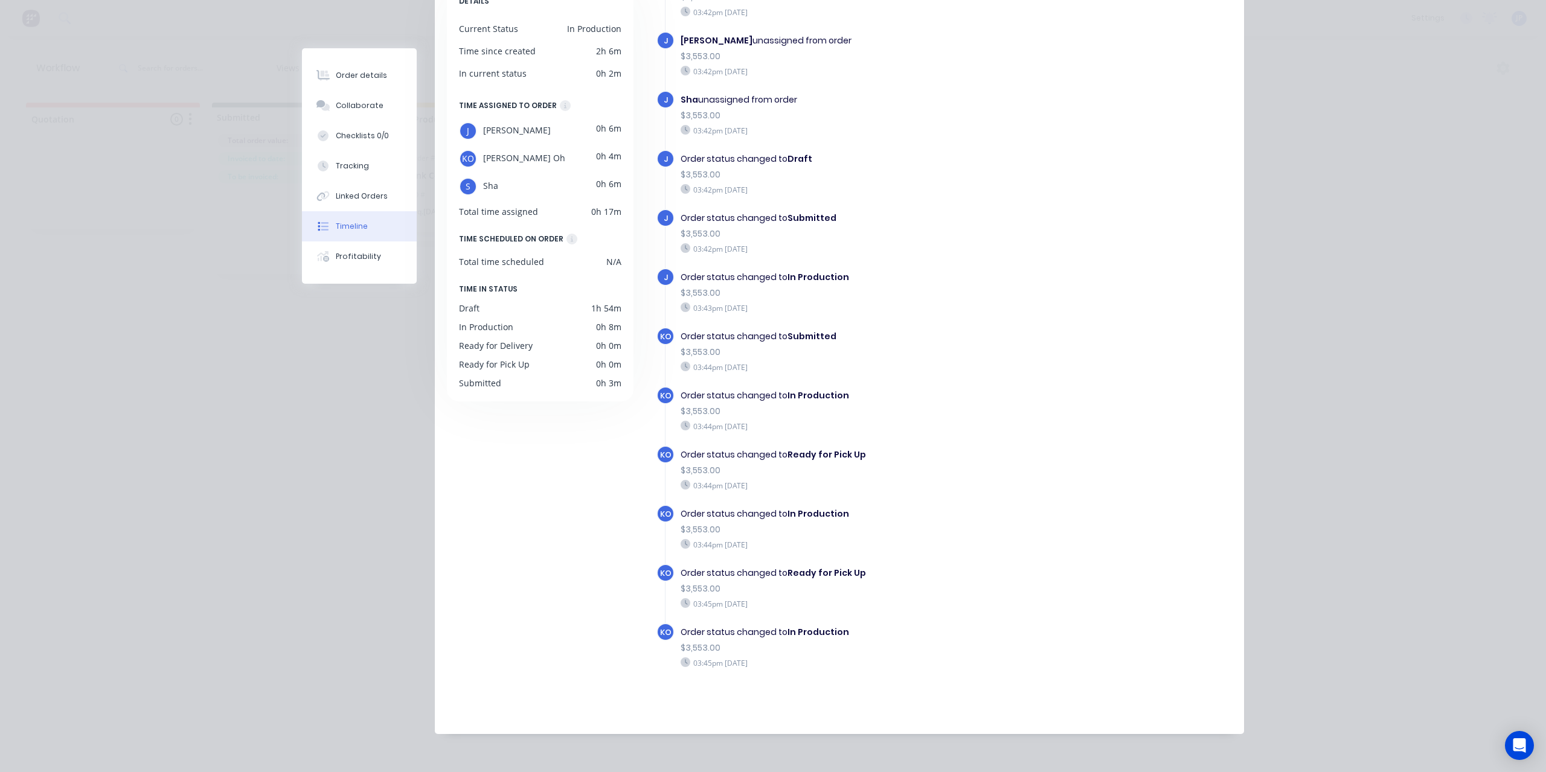
click at [1354, 496] on div "Order details Collaborate Checklists 0/0 Tracking Linked Orders Timeline Profit…" at bounding box center [773, 386] width 1546 height 772
click at [365, 77] on div "Order details" at bounding box center [361, 75] width 51 height 11
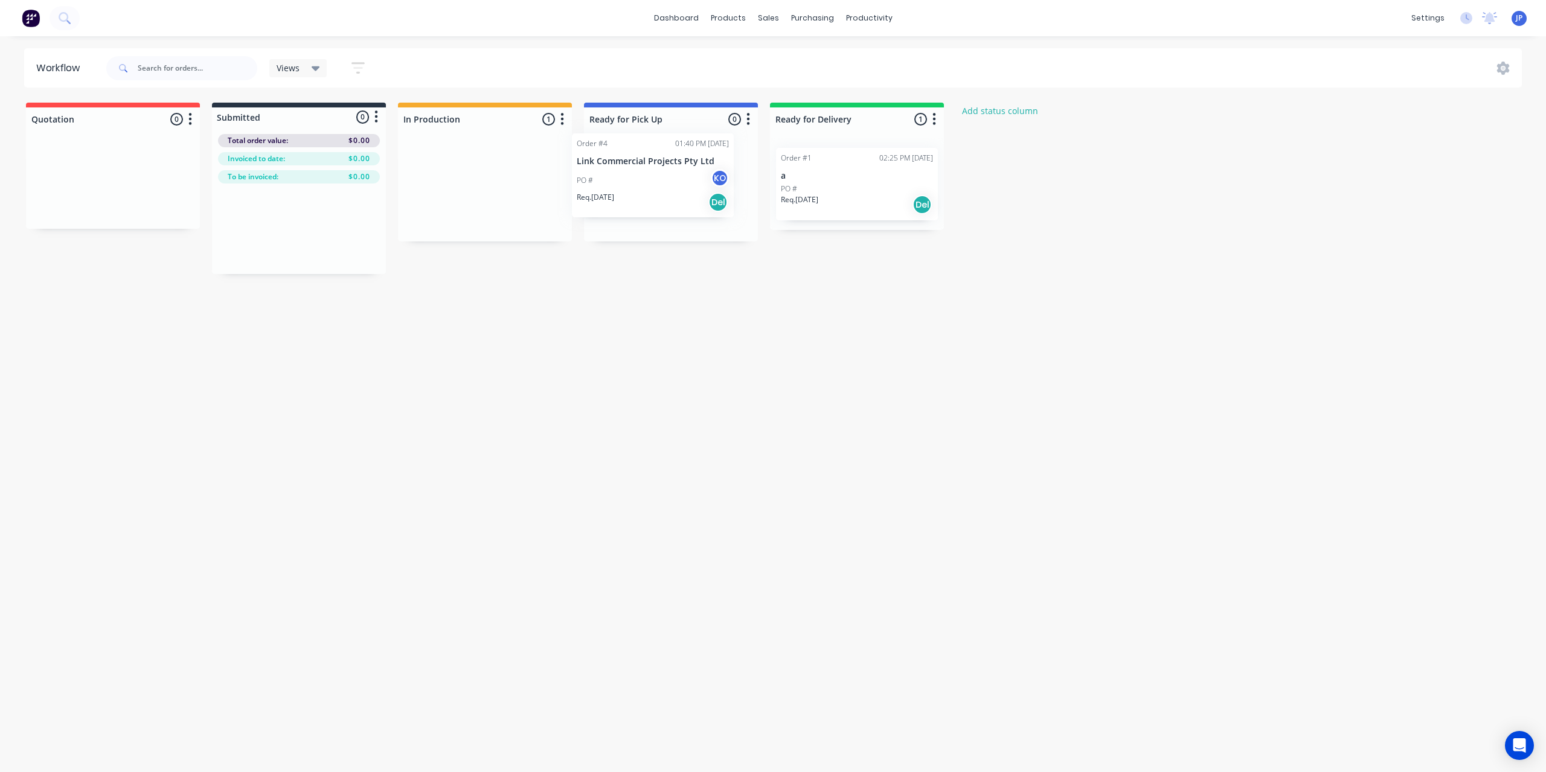
drag, startPoint x: 486, startPoint y: 215, endPoint x: 652, endPoint y: 202, distance: 166.6
click at [652, 202] on div "Quotation 0 Status colour #FF4949 hex #FF4949 Save Cancel Notifications Email S…" at bounding box center [648, 189] width 1314 height 172
drag, startPoint x: 676, startPoint y: 211, endPoint x: 565, endPoint y: 202, distance: 110.9
click at [518, 205] on div "Quotation 0 Status colour #FF4949 hex #FF4949 Save Cancel Notifications Email S…" at bounding box center [648, 189] width 1314 height 172
click at [983, 111] on button "Add status column" at bounding box center [1000, 111] width 89 height 16
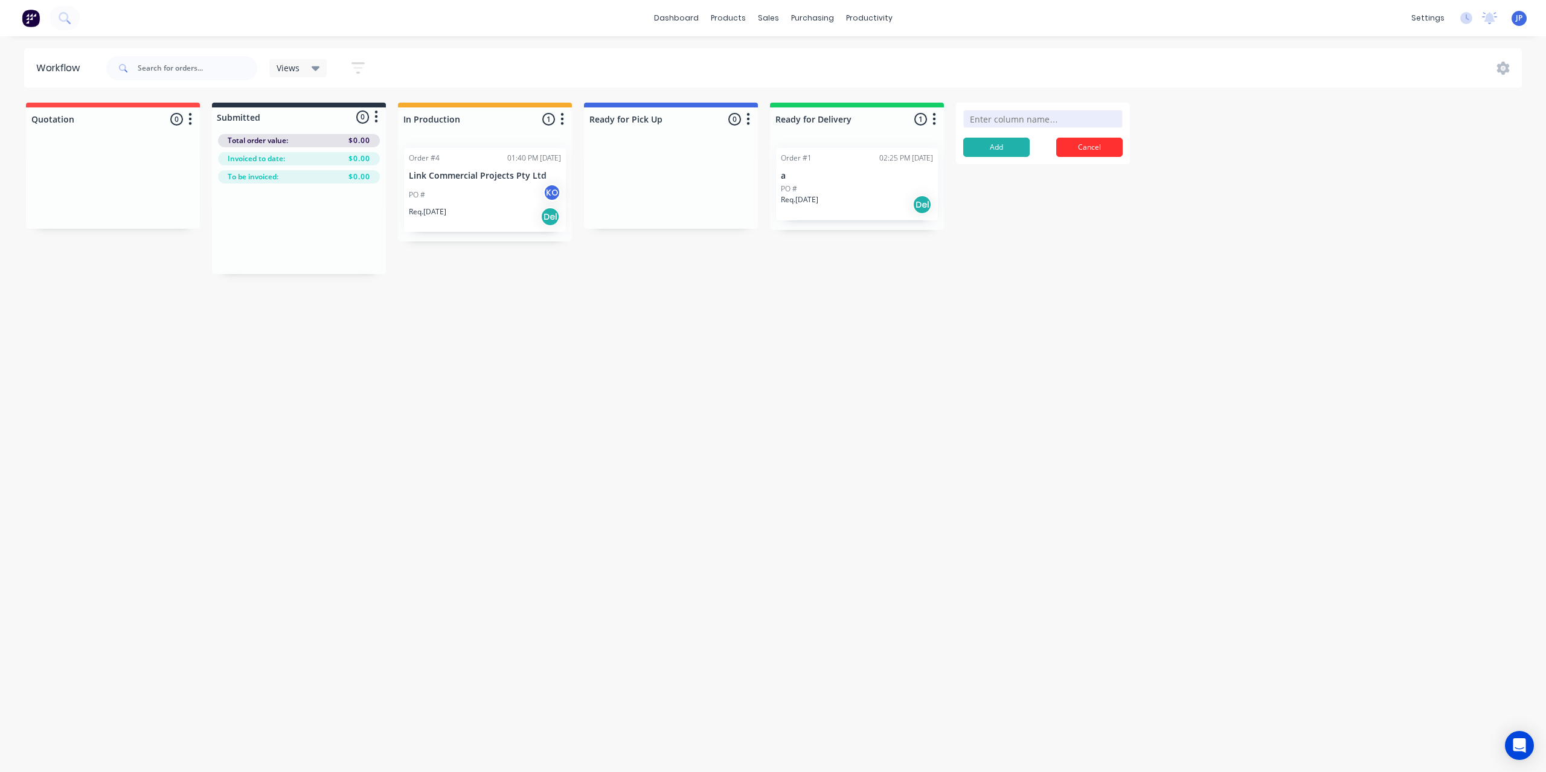
click at [1094, 145] on button "Cancel" at bounding box center [1089, 147] width 66 height 19
click at [1526, 467] on div "Workflow Views Save new view None (Default) edit Show/Hide statuses Show line i…" at bounding box center [773, 398] width 1546 height 700
click at [1538, 481] on div "Workflow Views Save new view None (Default) edit Show/Hide statuses Show line i…" at bounding box center [773, 398] width 1546 height 700
